Goal: Transaction & Acquisition: Purchase product/service

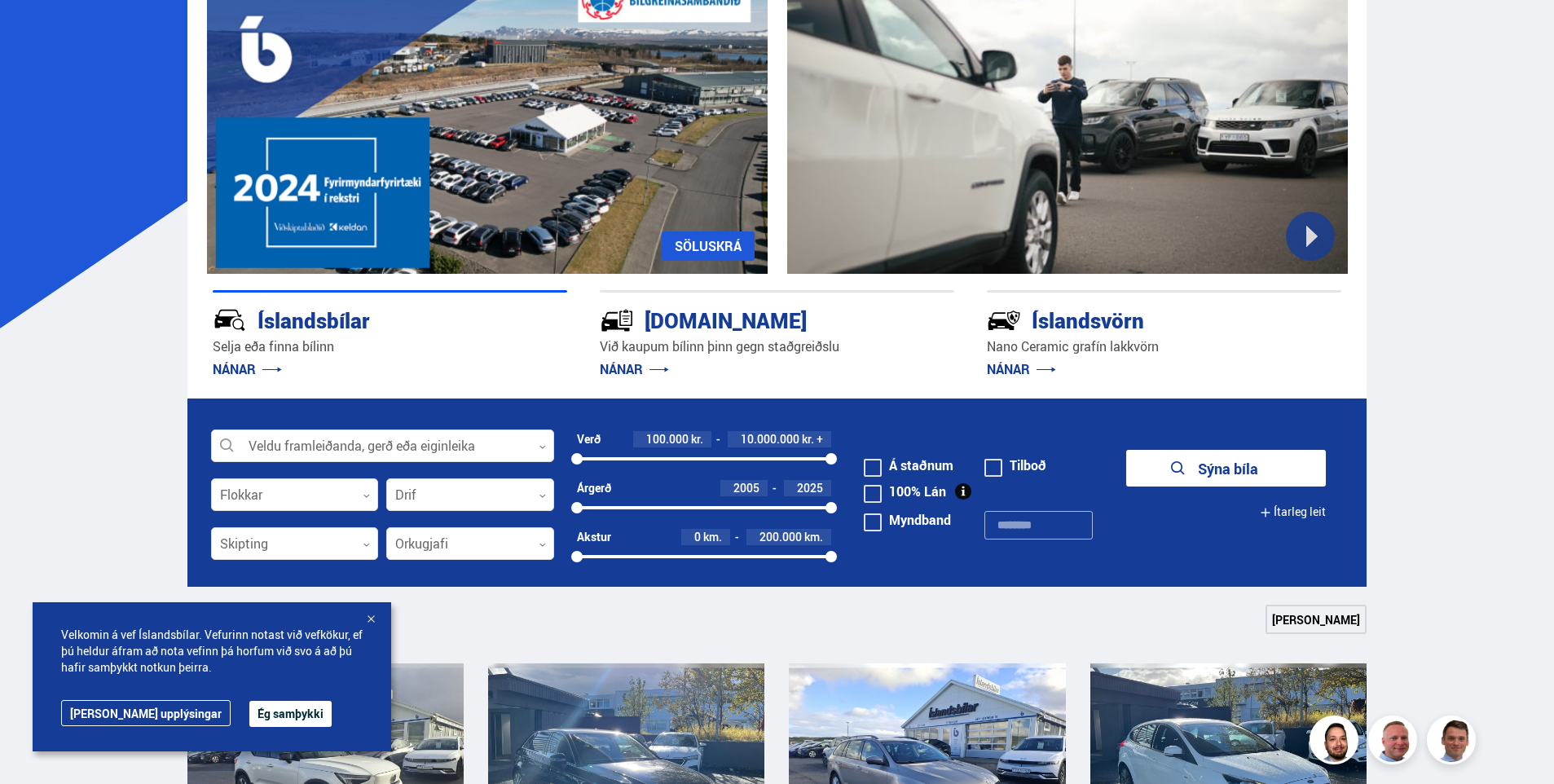
scroll to position [325, 0]
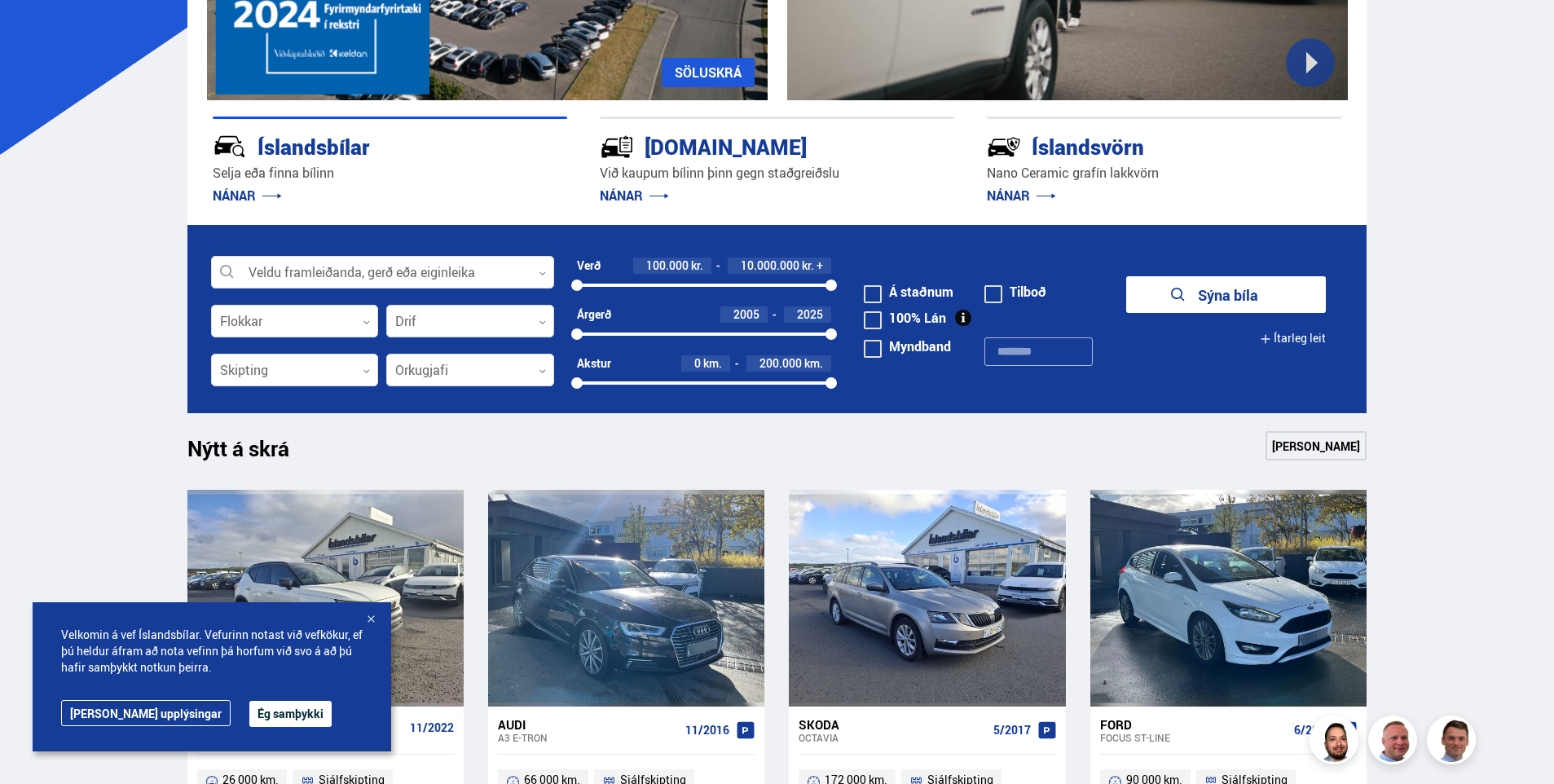
click at [445, 315] on div at bounding box center [471, 322] width 168 height 33
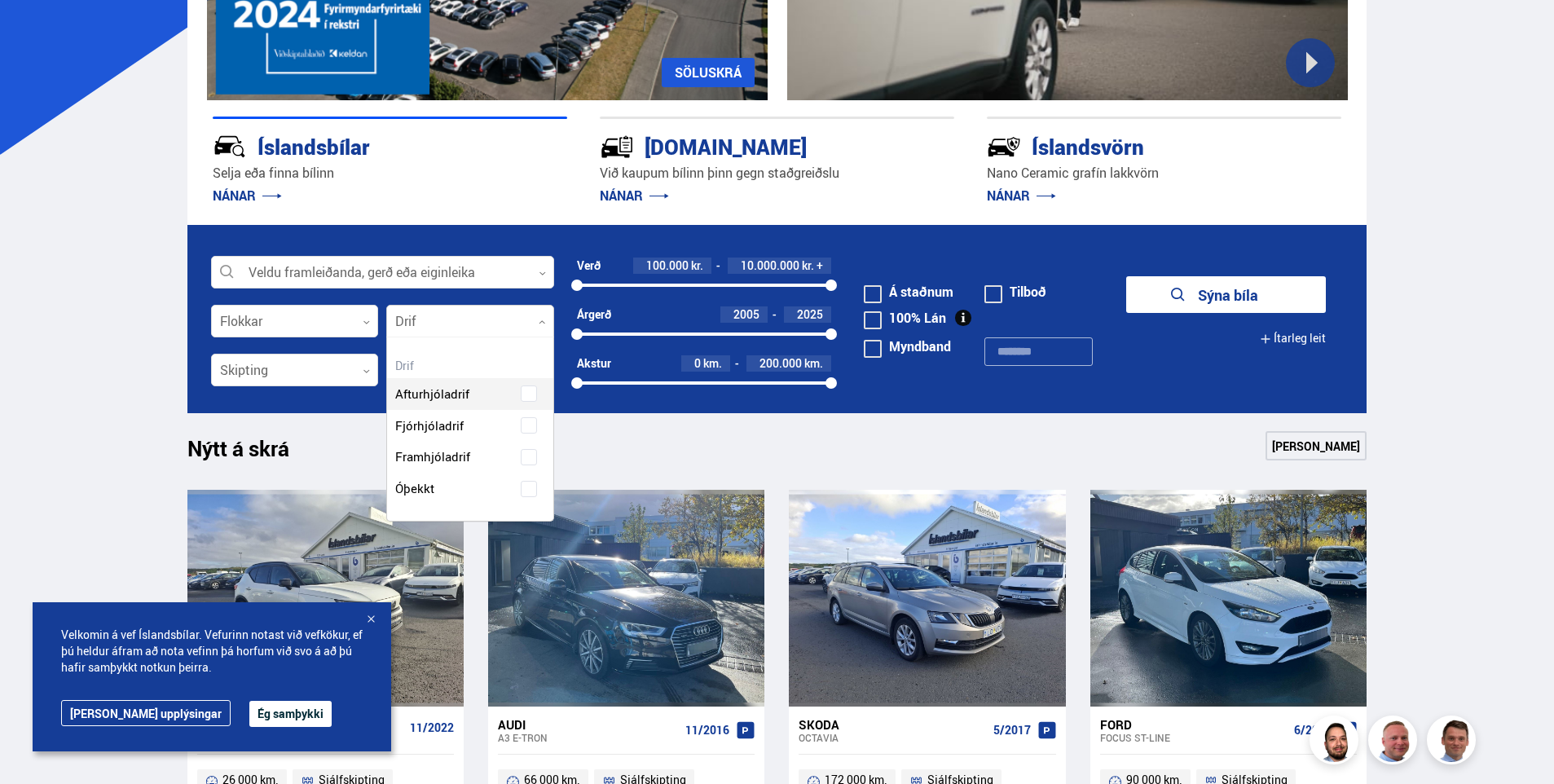
scroll to position [0, 0]
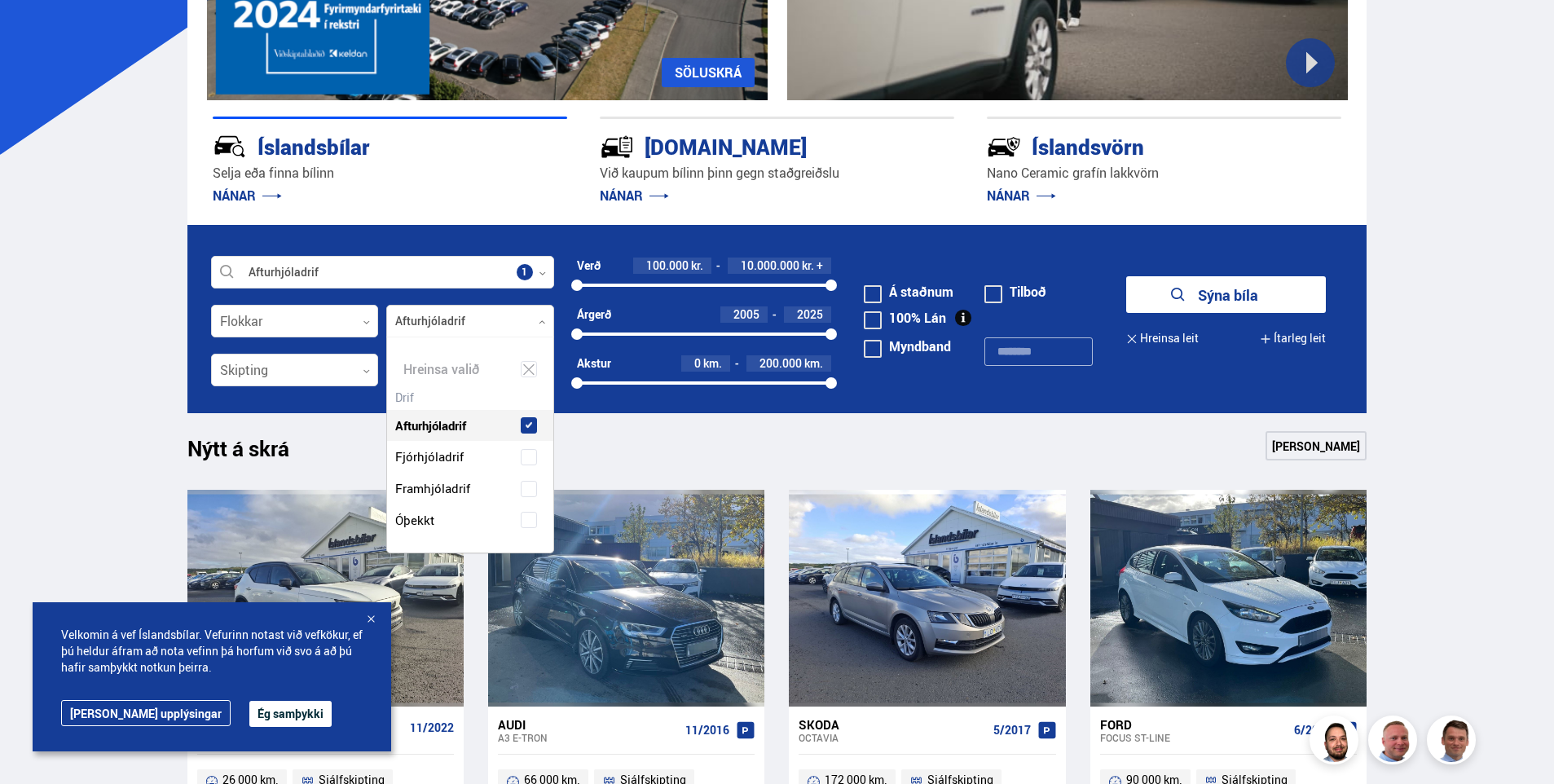
click at [444, 397] on div "Afturhjóladrif" at bounding box center [470, 414] width 166 height 57
click at [444, 458] on span "Fjórhjóladrif" at bounding box center [429, 457] width 68 height 24
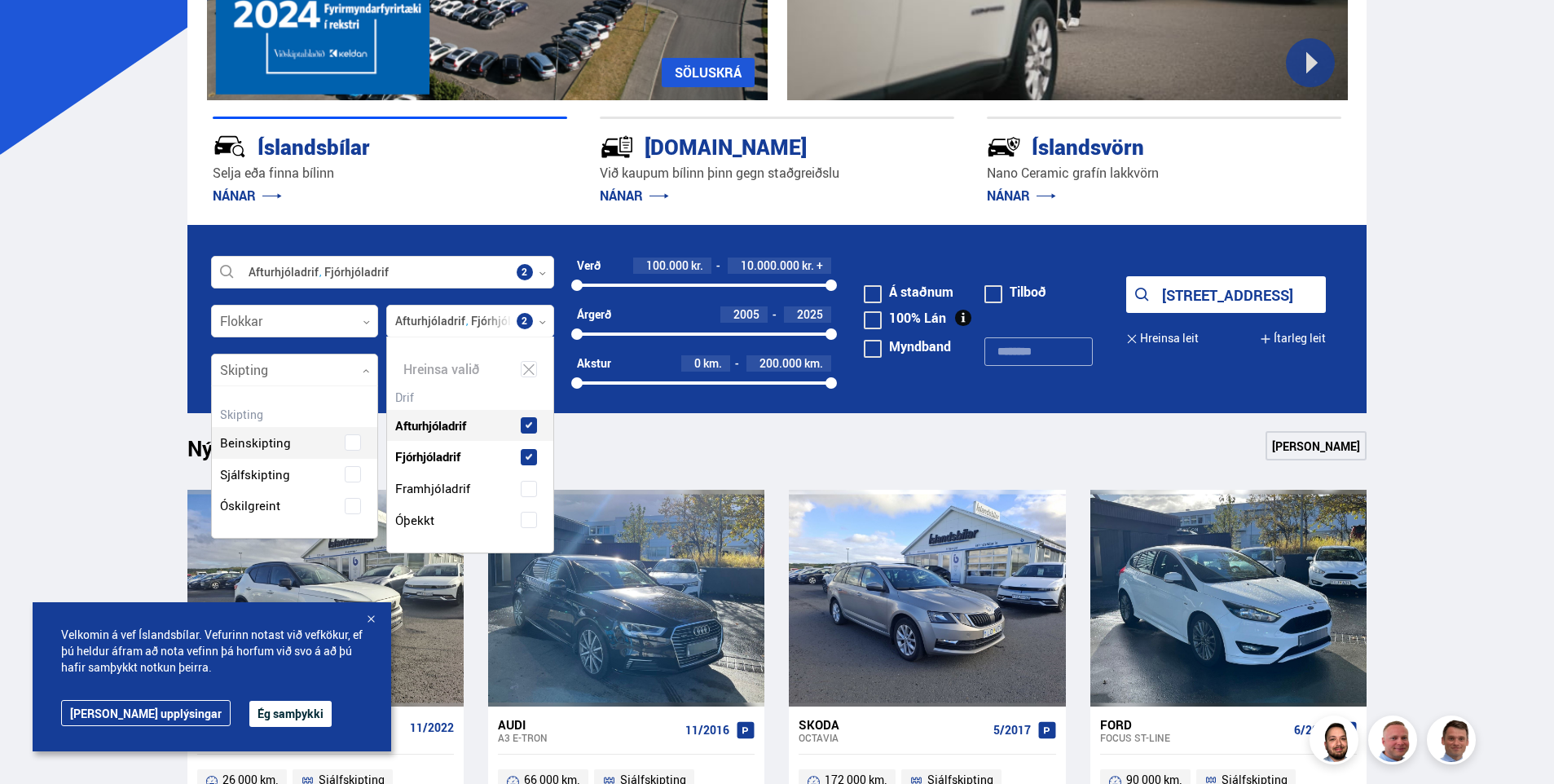
click at [266, 367] on div at bounding box center [295, 371] width 168 height 33
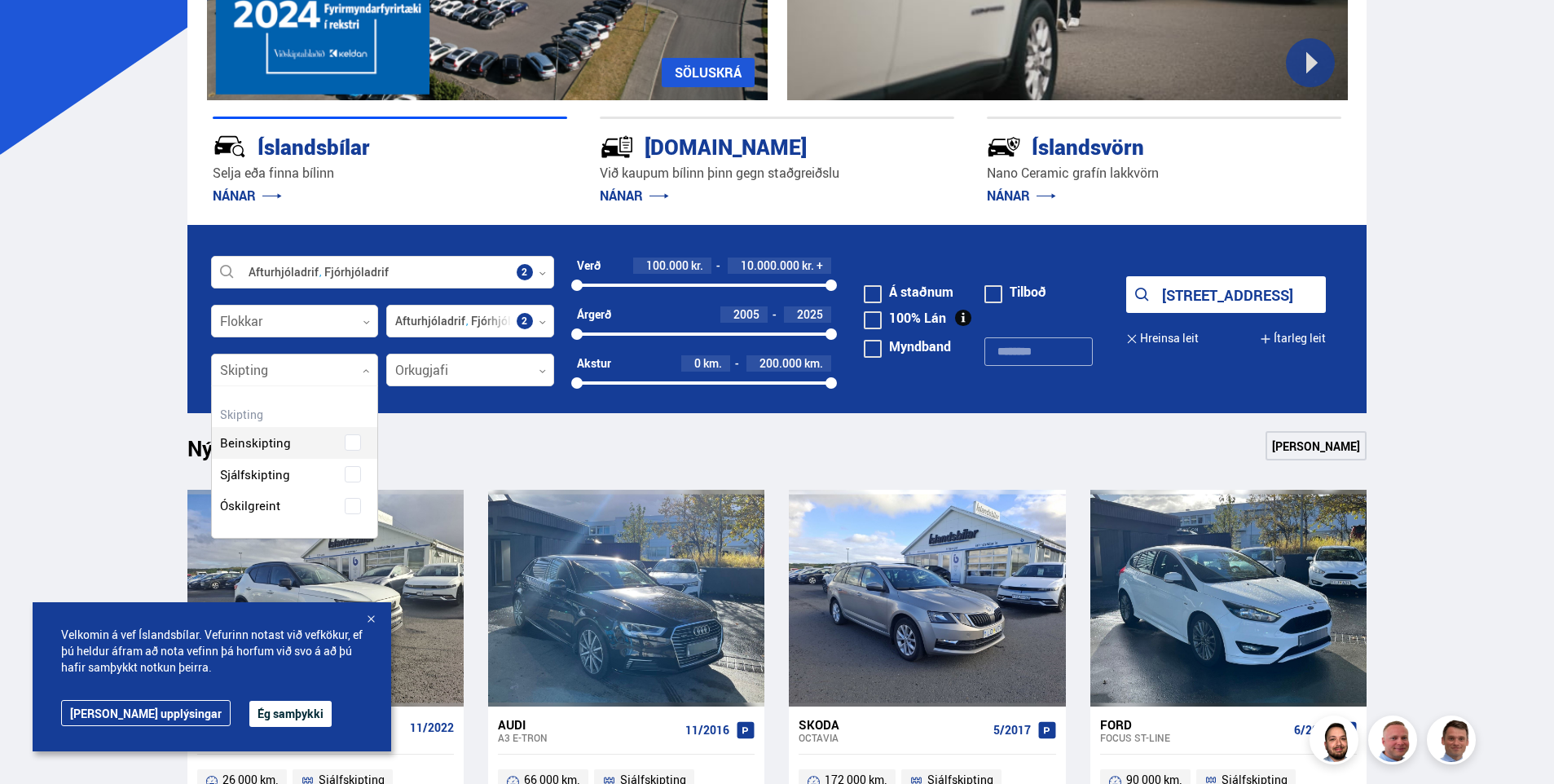
click at [278, 441] on div "Beinskipting" at bounding box center [295, 430] width 166 height 57
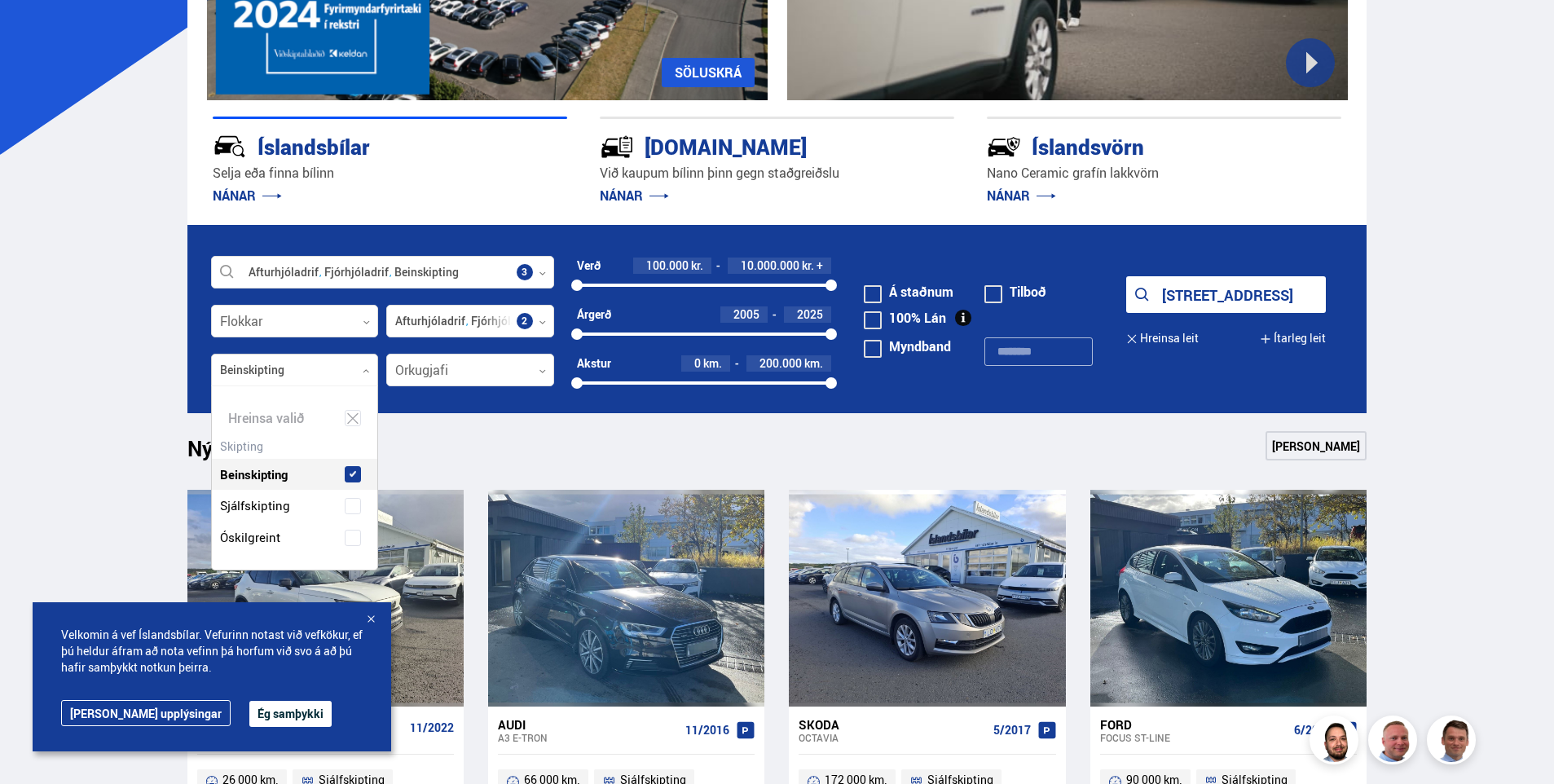
scroll to position [183, 165]
click at [492, 371] on div at bounding box center [471, 371] width 168 height 33
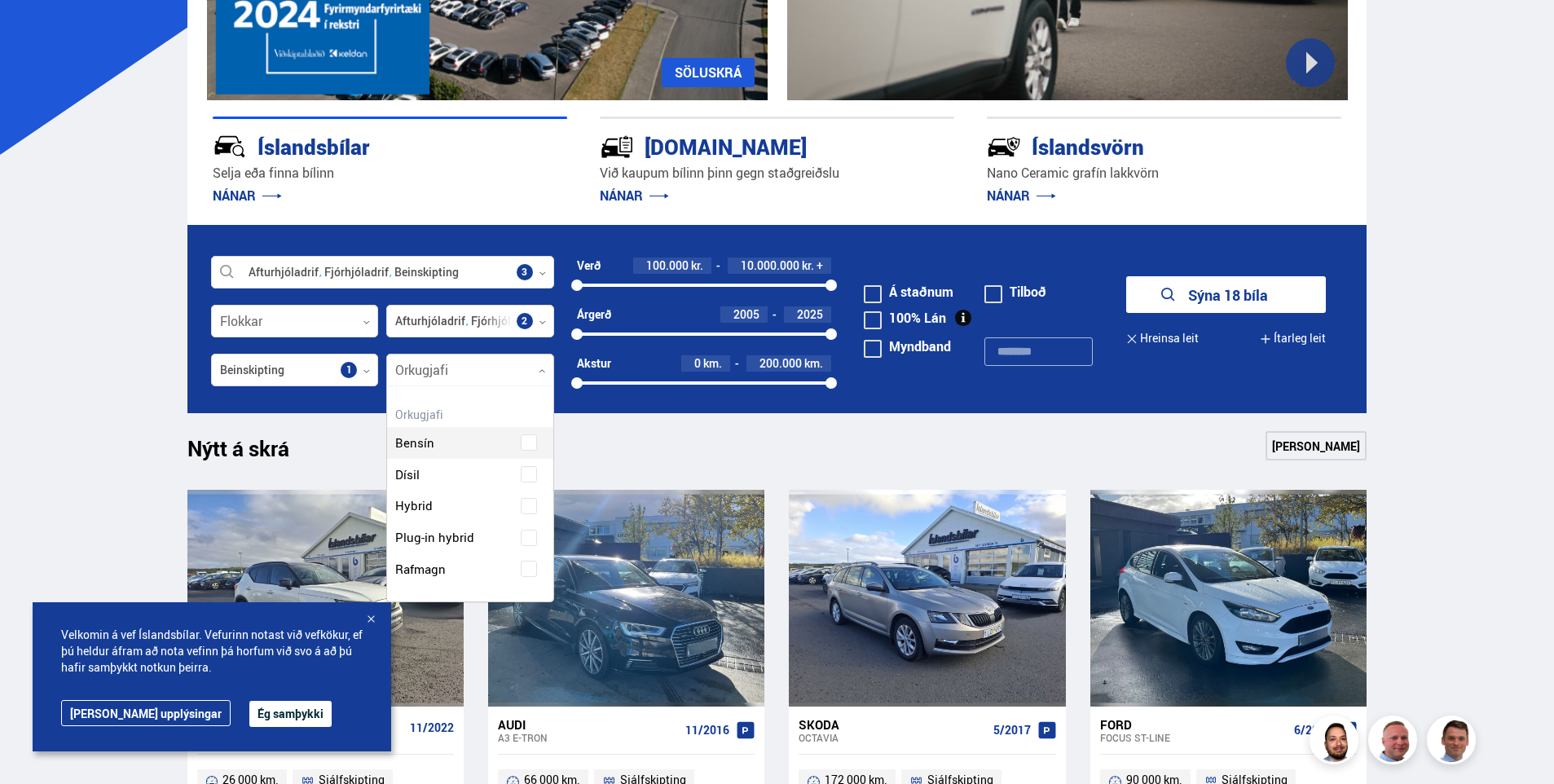
scroll to position [215, 165]
click at [469, 440] on div "Bensín" at bounding box center [470, 430] width 166 height 57
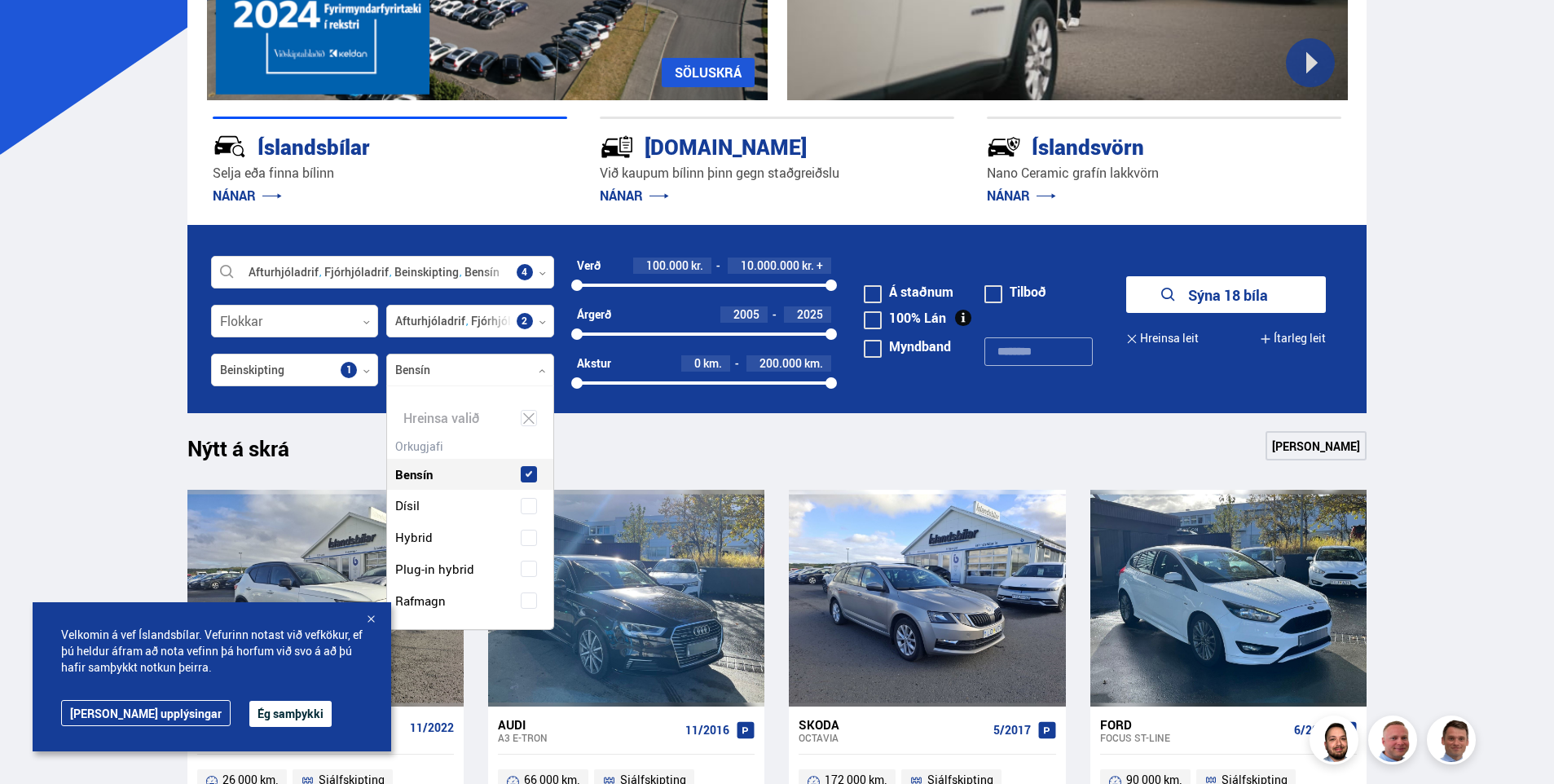
scroll to position [242, 161]
click at [1188, 292] on button "Sýna 7 bíla" at bounding box center [1226, 294] width 200 height 36
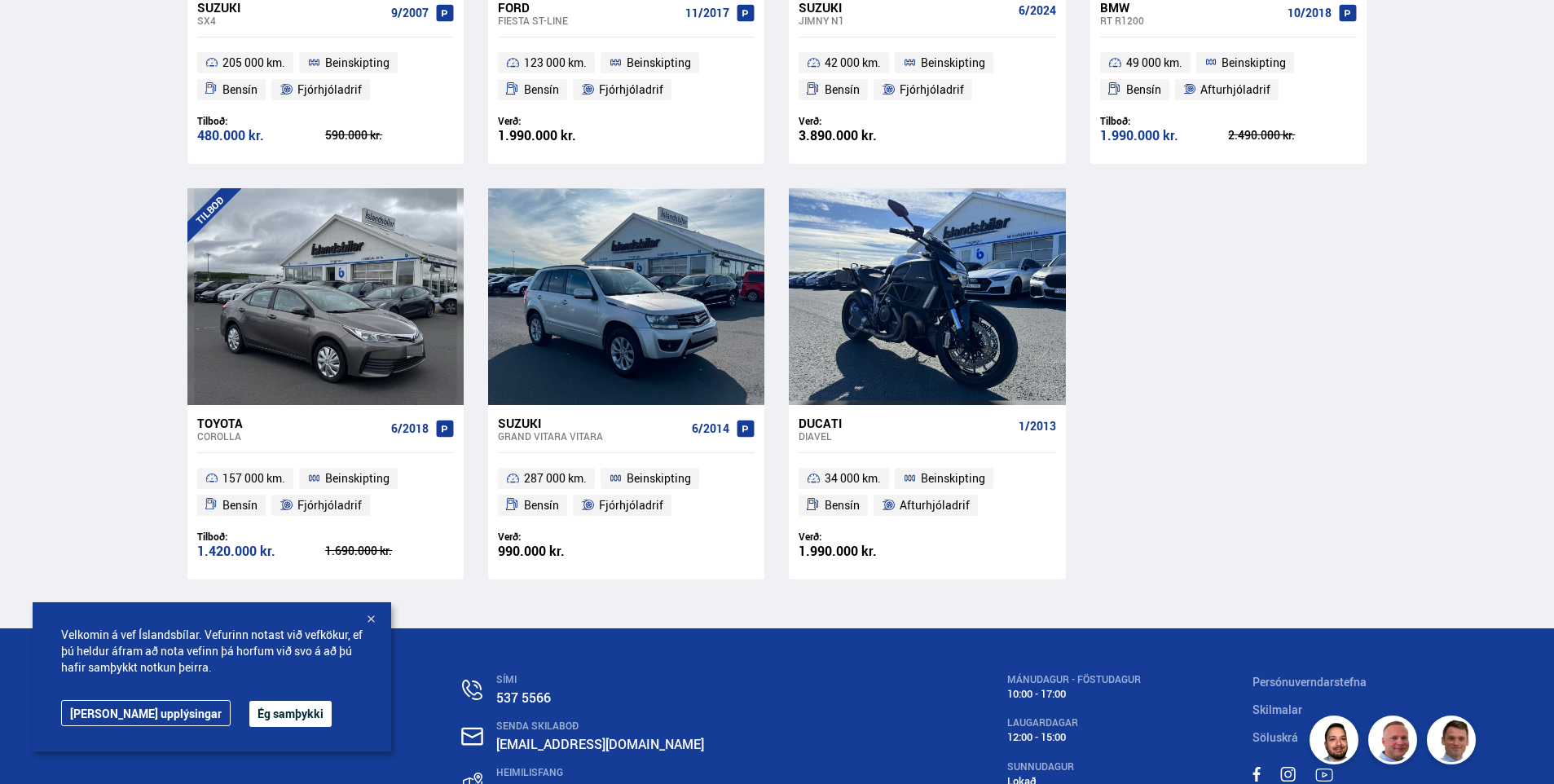
scroll to position [652, 0]
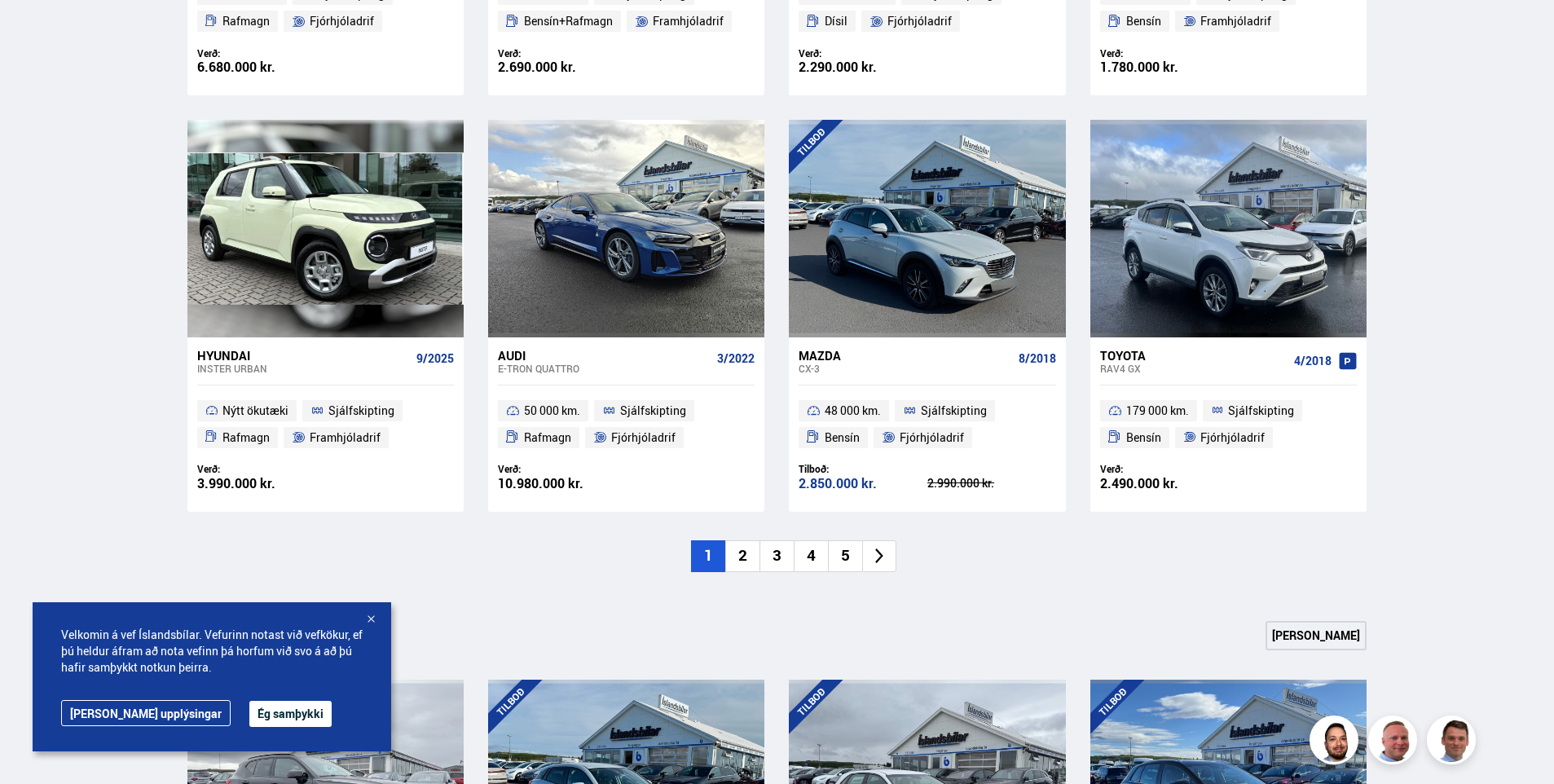
scroll to position [151, 0]
